Goal: Find specific page/section: Find specific page/section

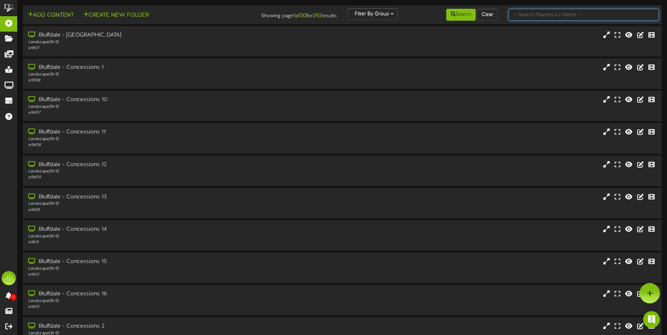
click at [572, 13] on input "text" at bounding box center [583, 15] width 150 height 12
type input "surprise"
click at [446, 17] on button "Search" at bounding box center [461, 15] width 30 height 12
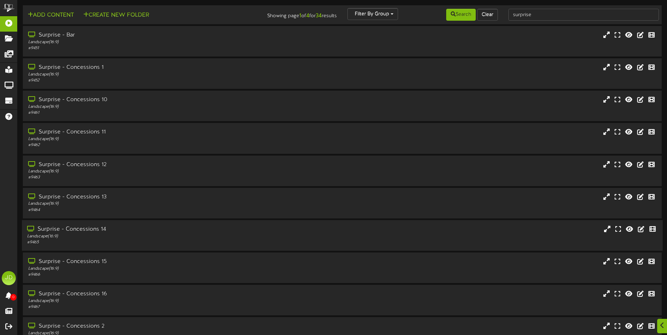
scroll to position [42, 0]
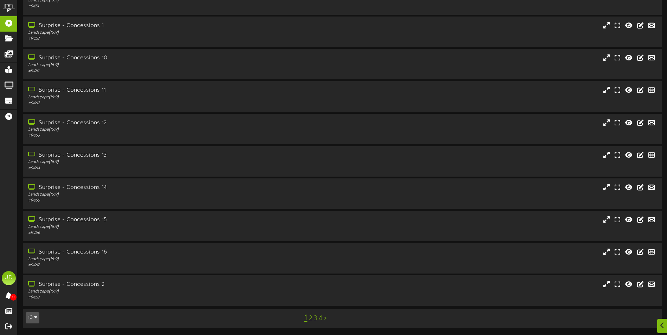
click at [315, 318] on link "3" at bounding box center [315, 319] width 4 height 8
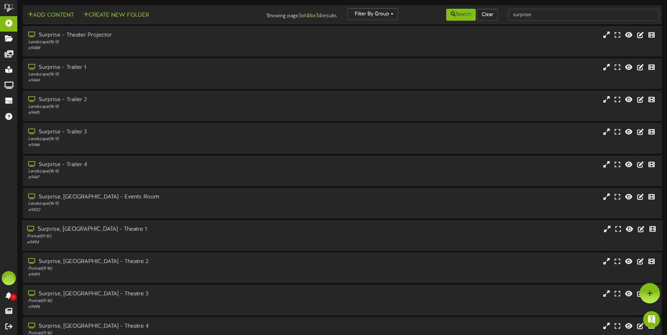
click at [141, 242] on div "# 9494" at bounding box center [155, 243] width 256 height 6
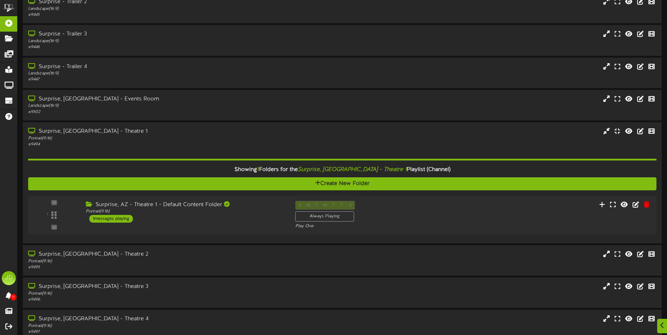
scroll to position [105, 0]
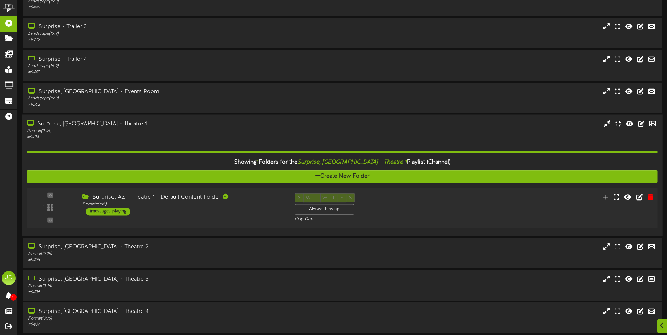
click at [250, 216] on div "1 ( 9:16" at bounding box center [342, 207] width 636 height 29
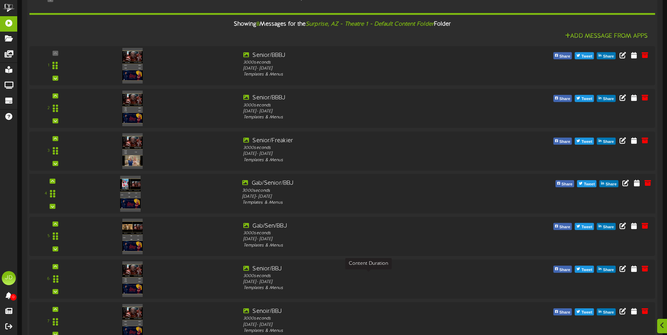
scroll to position [281, 0]
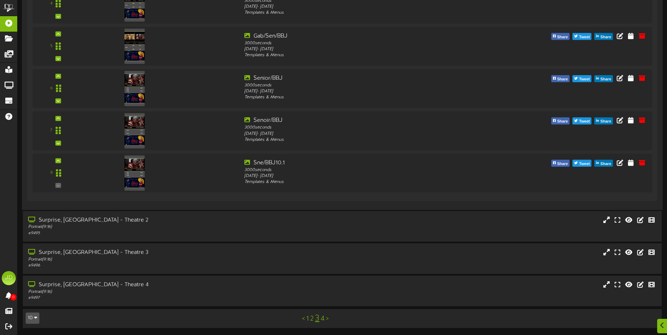
drag, startPoint x: 193, startPoint y: 218, endPoint x: 204, endPoint y: 206, distance: 16.9
click at [193, 218] on div "Surprise, [GEOGRAPHIC_DATA] - Theatre 2" at bounding box center [155, 220] width 255 height 8
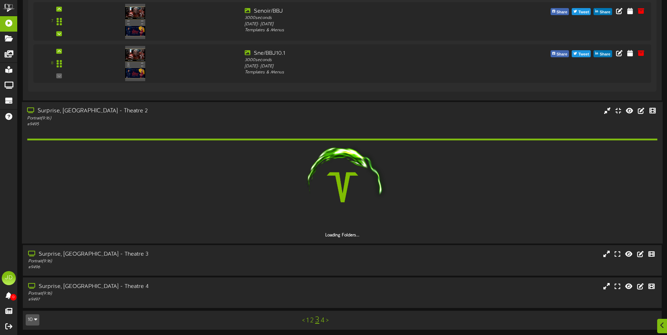
scroll to position [624, 0]
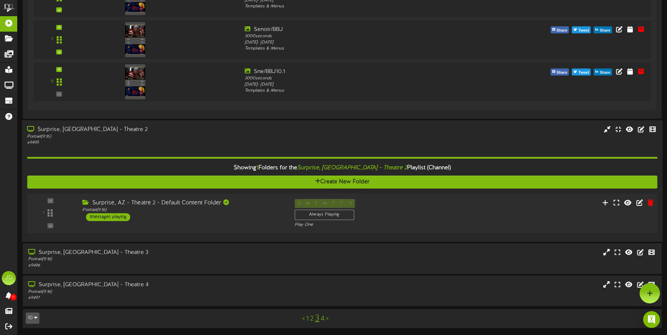
click at [223, 220] on div "Surprise, AZ - Theatre 2 - Default Content Folder Portrait ( 9:16 ) 1 messages …" at bounding box center [183, 210] width 212 height 22
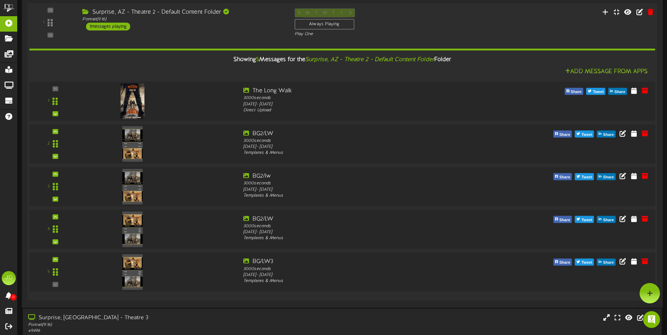
scroll to position [785, 0]
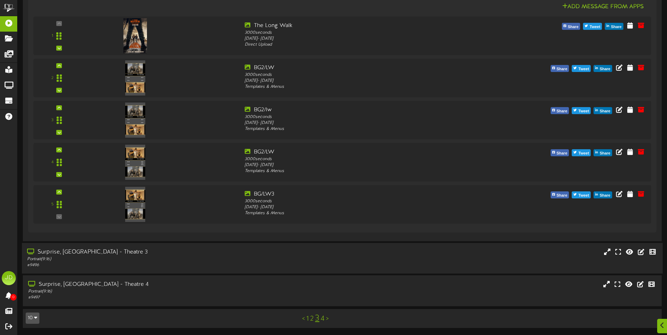
click at [211, 255] on div "Surprise, [GEOGRAPHIC_DATA] - Theatre 3" at bounding box center [155, 252] width 256 height 8
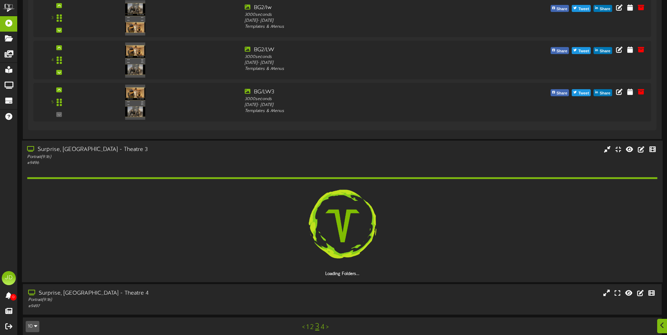
scroll to position [969, 0]
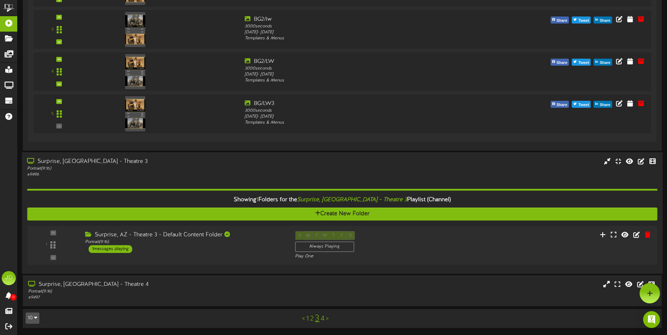
click at [220, 251] on div "Surprise, AZ - Theatre 3 - Default Content Folder Portrait ( 9:16 ) 1 messages …" at bounding box center [185, 242] width 210 height 22
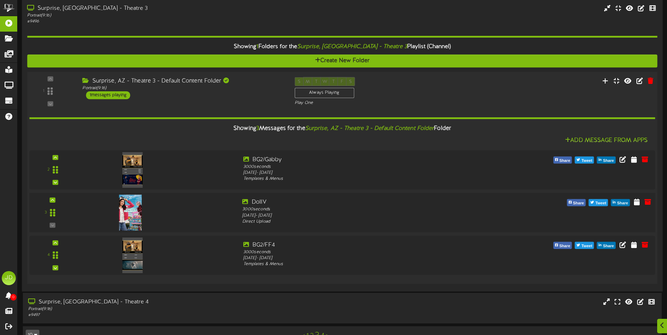
scroll to position [1107, 0]
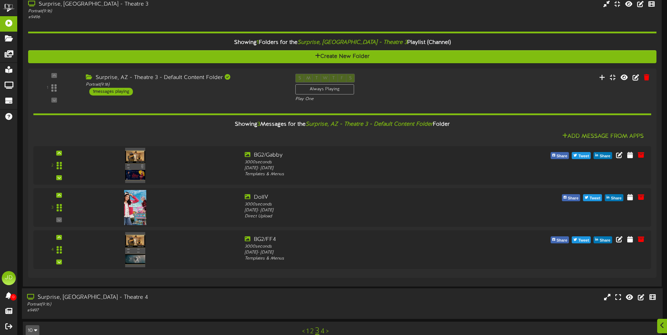
click at [225, 297] on div "Surprise, [GEOGRAPHIC_DATA] - Theatre 4" at bounding box center [155, 298] width 256 height 8
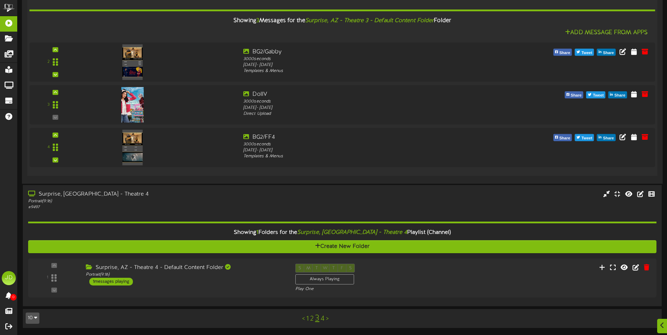
scroll to position [1210, 0]
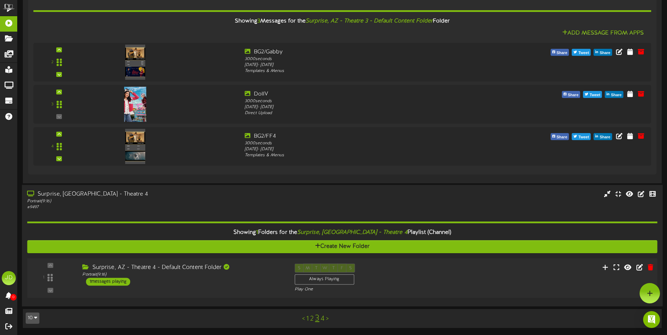
click at [251, 286] on div "1 ( 9:16" at bounding box center [342, 278] width 636 height 29
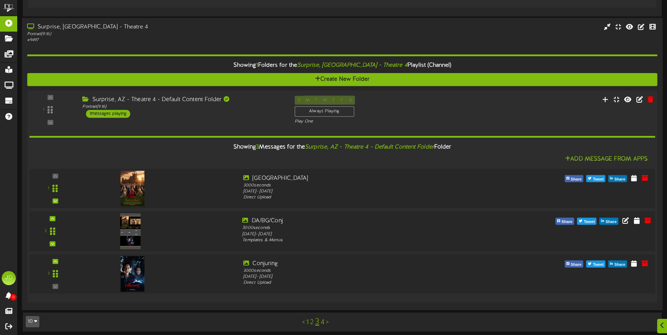
scroll to position [1380, 0]
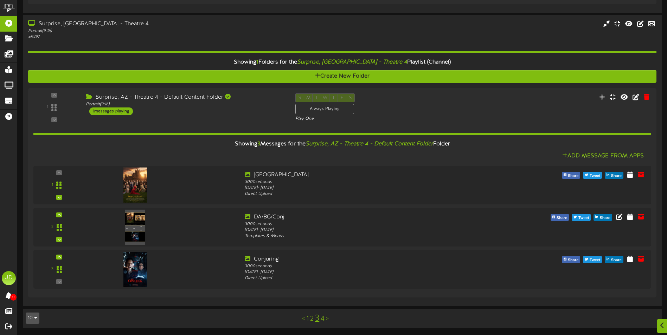
click at [324, 318] on link "4" at bounding box center [322, 319] width 4 height 8
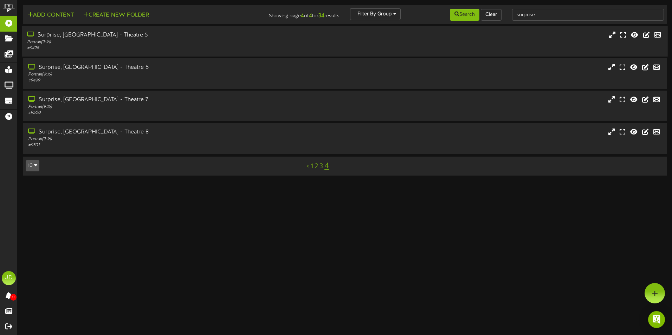
click at [160, 45] on div "Portrait ( 9:16 )" at bounding box center [156, 42] width 259 height 6
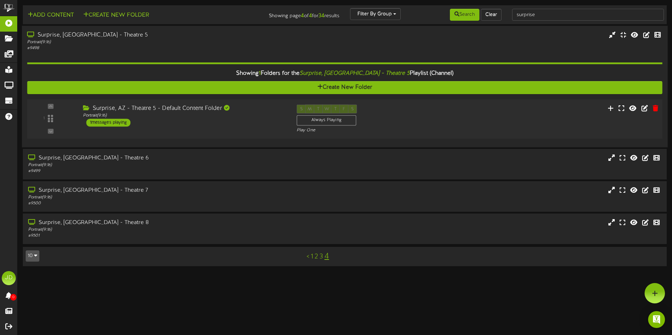
click at [253, 121] on div "Surprise, AZ - Theatre 5 - Default Content Folder Portrait ( 9:16 ) 1 messages …" at bounding box center [184, 116] width 214 height 22
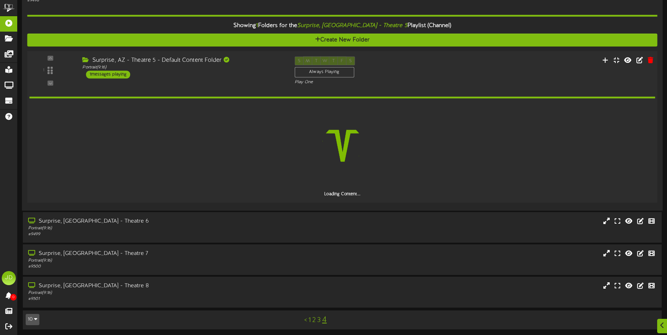
scroll to position [49, 0]
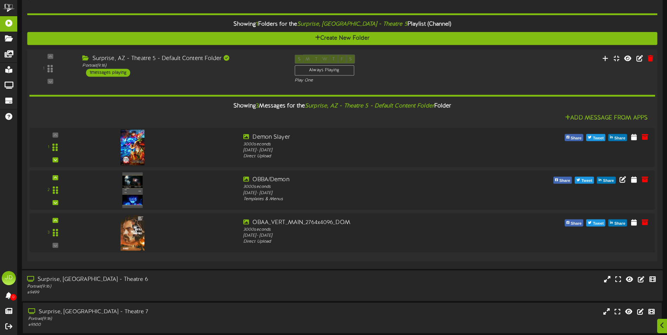
click at [214, 286] on div "Portrait ( 9:16 )" at bounding box center [155, 287] width 256 height 6
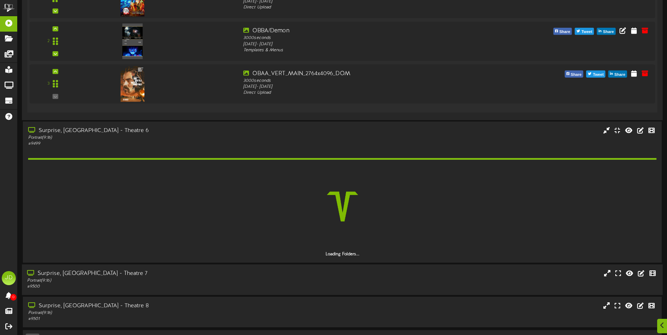
scroll to position [219, 0]
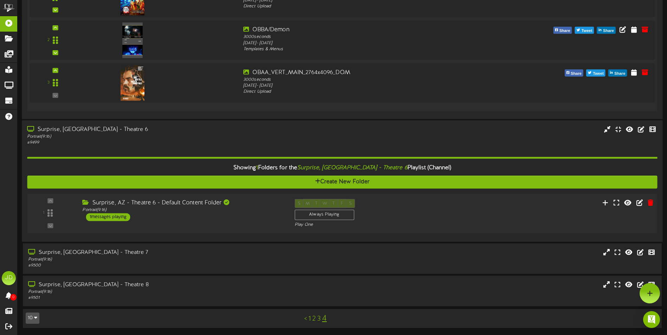
click at [234, 219] on div "Surprise, AZ - Theatre 6 - Default Content Folder Portrait ( 9:16 ) 1 messages …" at bounding box center [183, 210] width 212 height 22
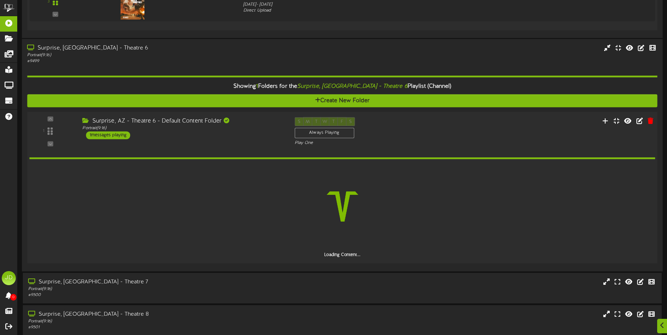
scroll to position [292, 0]
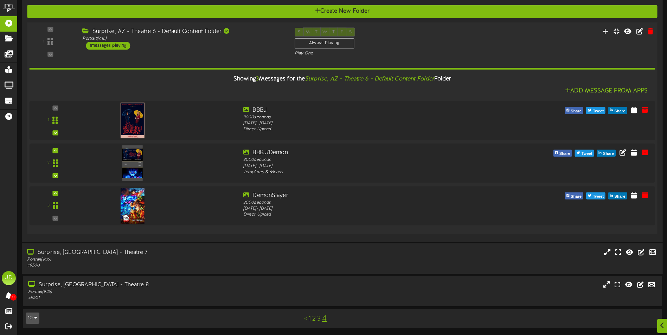
click at [208, 261] on div "Portrait ( 9:16 )" at bounding box center [155, 259] width 256 height 6
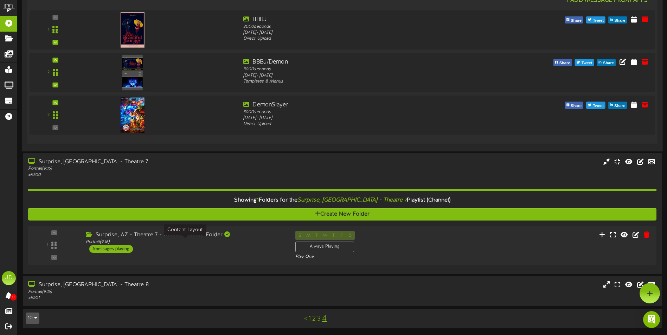
scroll to position [460, 0]
